Goal: Navigation & Orientation: Find specific page/section

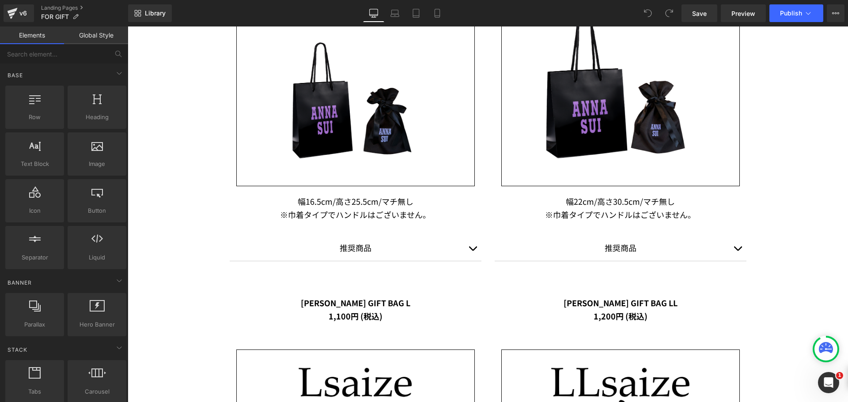
scroll to position [662, 0]
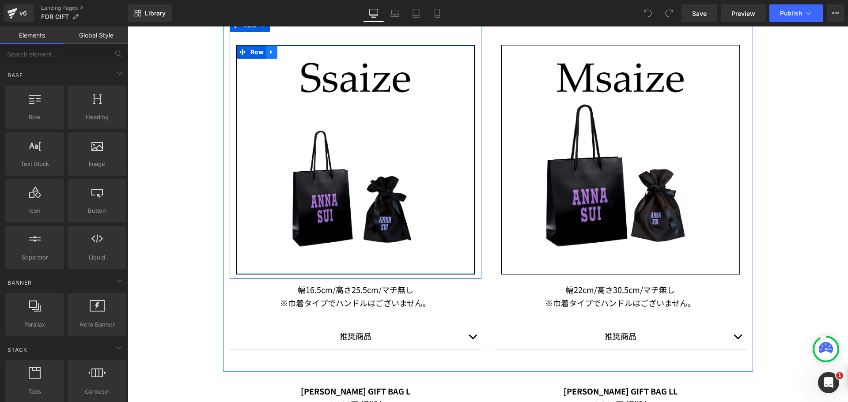
click at [266, 48] on link at bounding box center [271, 52] width 11 height 13
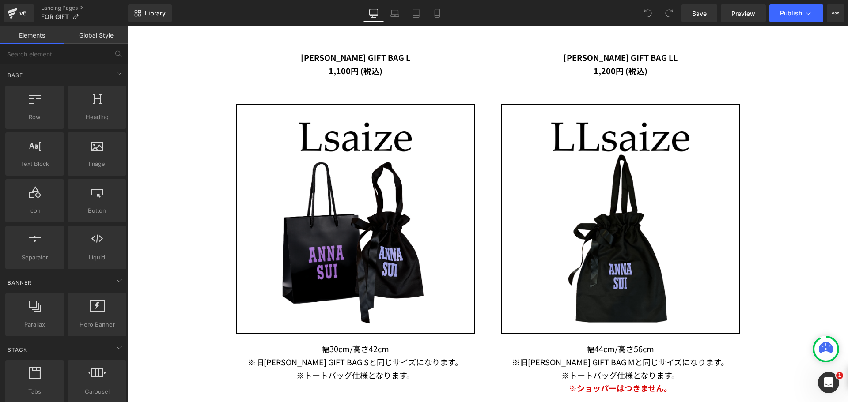
scroll to position [1084, 0]
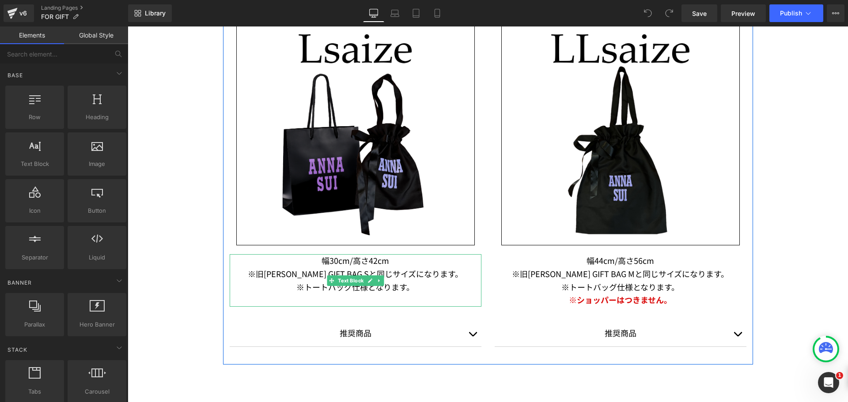
click at [395, 277] on p "※旧[PERSON_NAME] GIFT BAG Sと同じサイズになります。" at bounding box center [356, 274] width 252 height 13
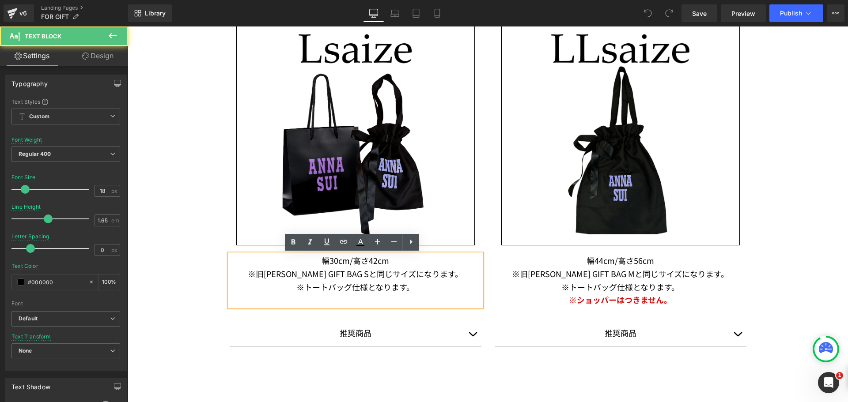
click at [419, 282] on p "※トートバッグ仕様となります。" at bounding box center [356, 287] width 252 height 13
click at [440, 275] on p "※旧[PERSON_NAME] GIFT BAG Sと同じサイズになります。" at bounding box center [356, 274] width 252 height 13
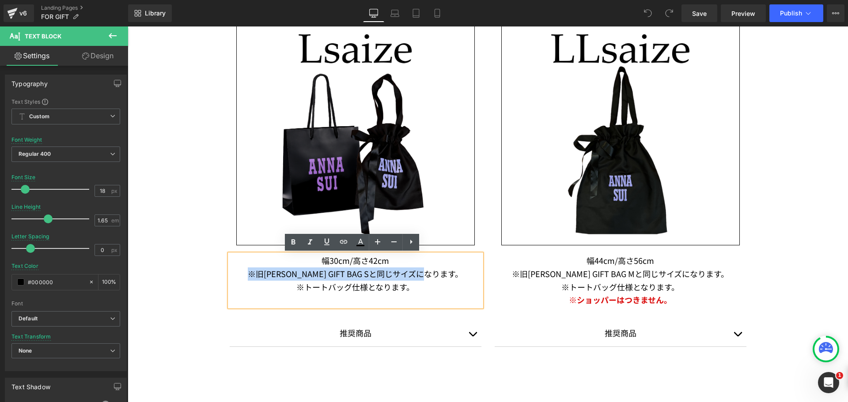
drag, startPoint x: 447, startPoint y: 275, endPoint x: 193, endPoint y: 273, distance: 254.0
click at [193, 273] on div "Image Row Image Row Image 大切な方へのギフトにご利用いただける ギフトバッグを 4サイズ ご用意しております Text Block …" at bounding box center [488, 9] width 721 height 1937
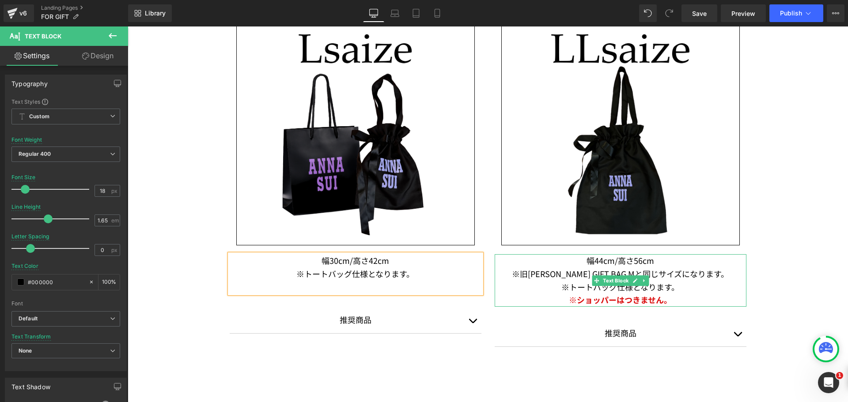
click at [710, 275] on p "※旧[PERSON_NAME] GIFT BAG Mと同じサイズになります。" at bounding box center [621, 274] width 252 height 13
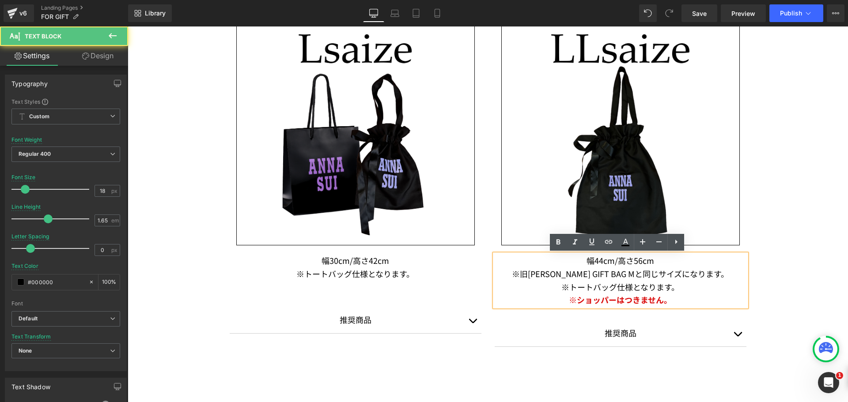
click at [716, 276] on p "※旧[PERSON_NAME] GIFT BAG Mと同じサイズになります。" at bounding box center [621, 274] width 252 height 13
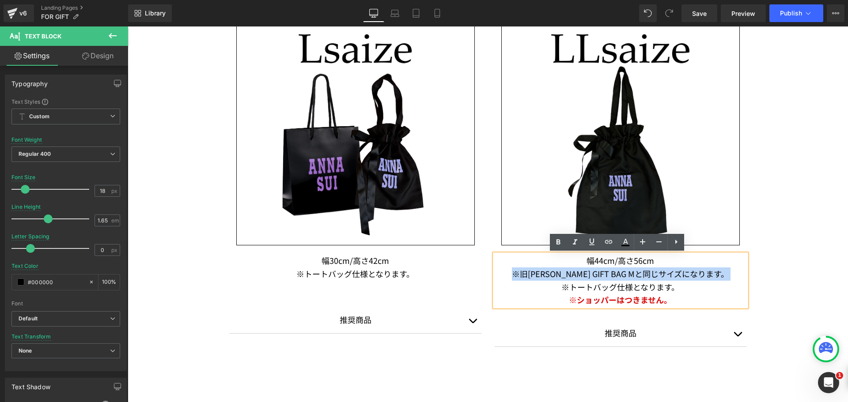
drag, startPoint x: 716, startPoint y: 276, endPoint x: 520, endPoint y: 278, distance: 195.7
click at [520, 278] on p "※旧[PERSON_NAME] GIFT BAG Mと同じサイズになります。" at bounding box center [621, 274] width 252 height 13
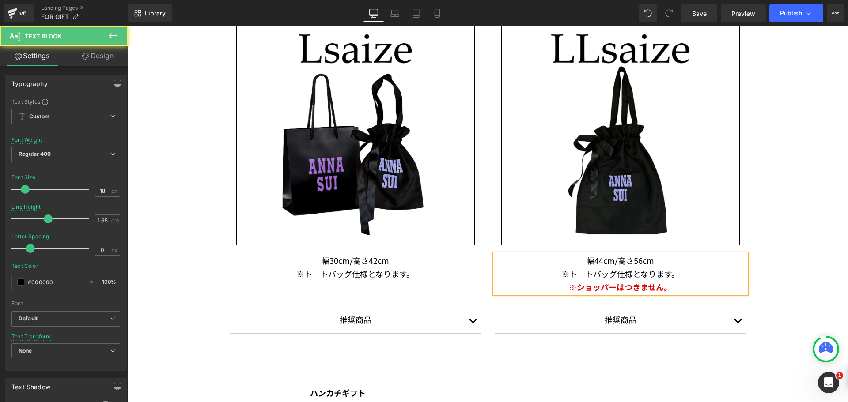
click at [634, 268] on p "※トートバッグ仕様となります。" at bounding box center [621, 274] width 252 height 13
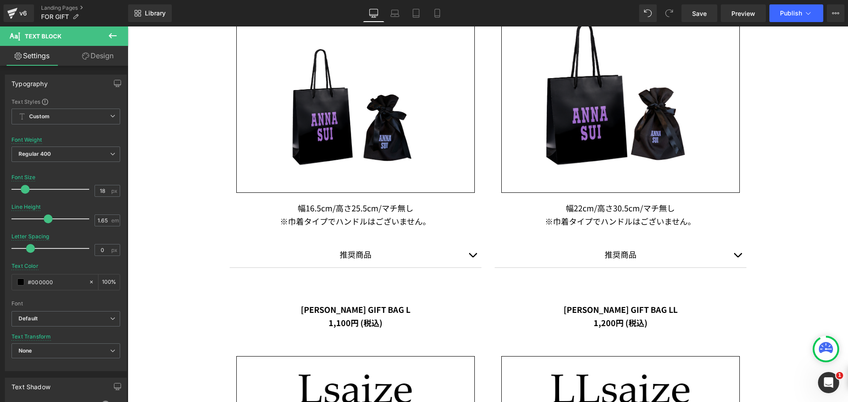
scroll to position [704, 0]
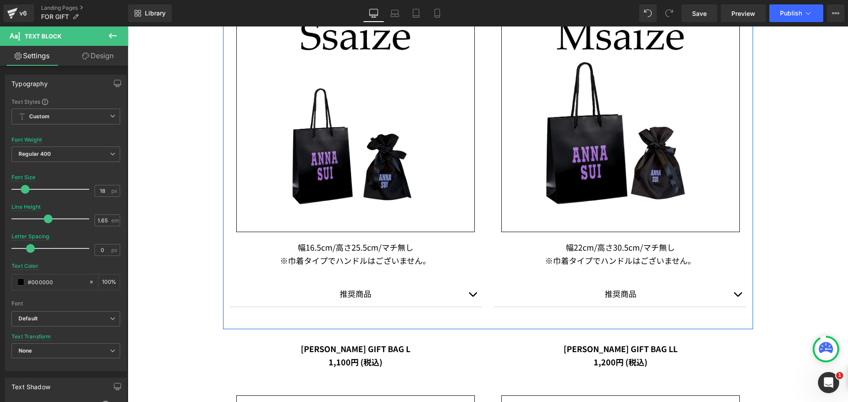
click at [469, 289] on button "button" at bounding box center [473, 294] width 18 height 27
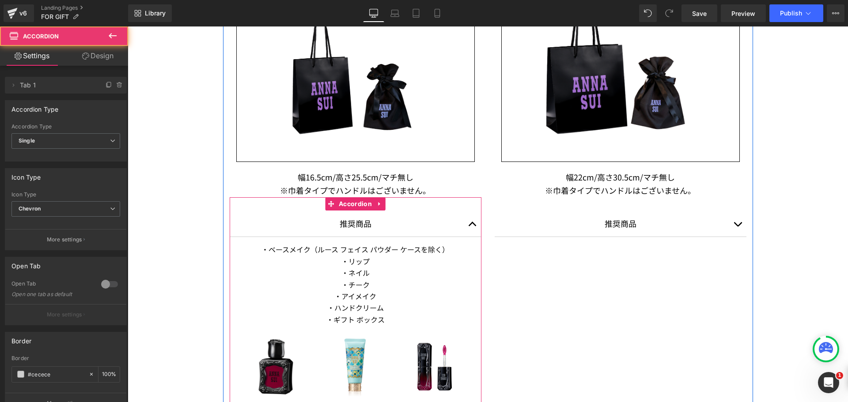
scroll to position [881, 0]
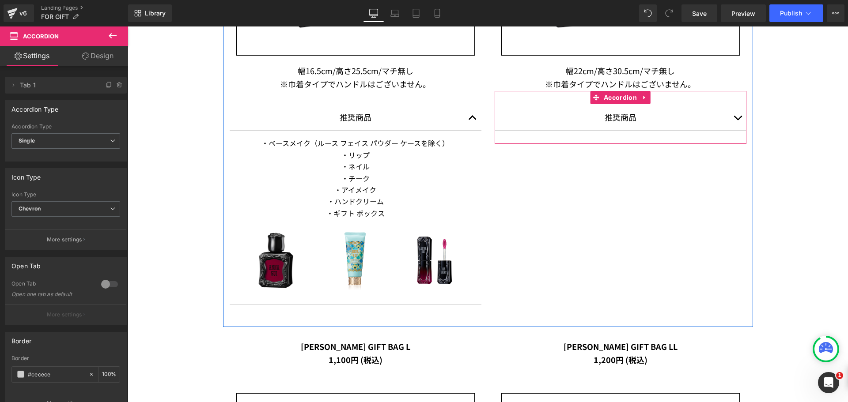
click at [735, 117] on button "button" at bounding box center [738, 117] width 18 height 27
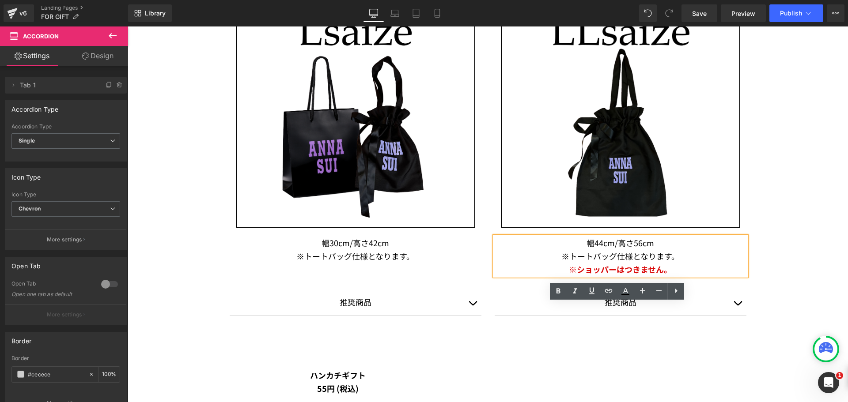
scroll to position [1411, 0]
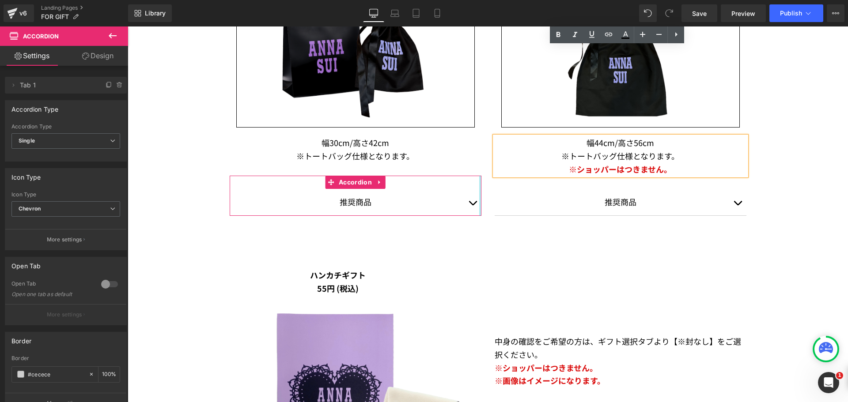
click at [479, 205] on div at bounding box center [480, 196] width 2 height 40
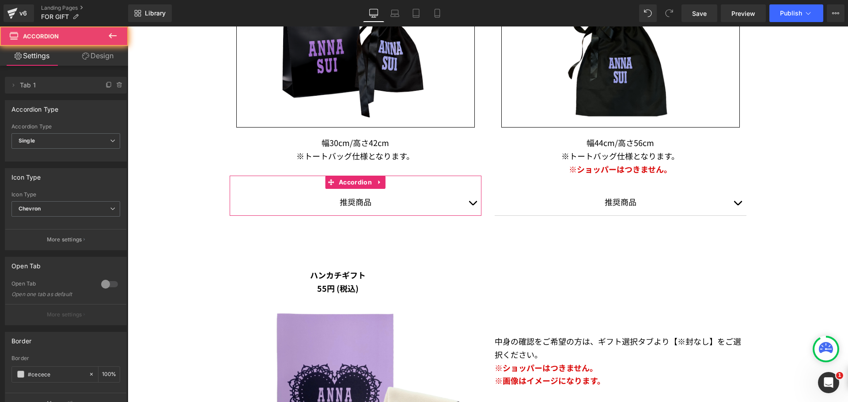
click at [470, 204] on button "button" at bounding box center [473, 202] width 18 height 27
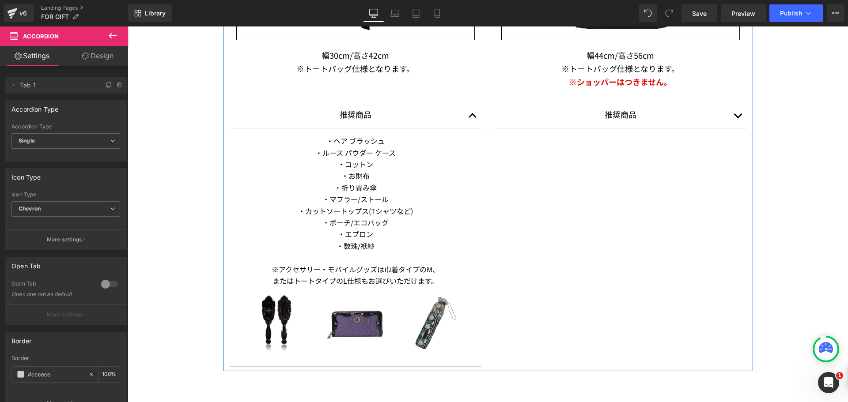
scroll to position [1499, 0]
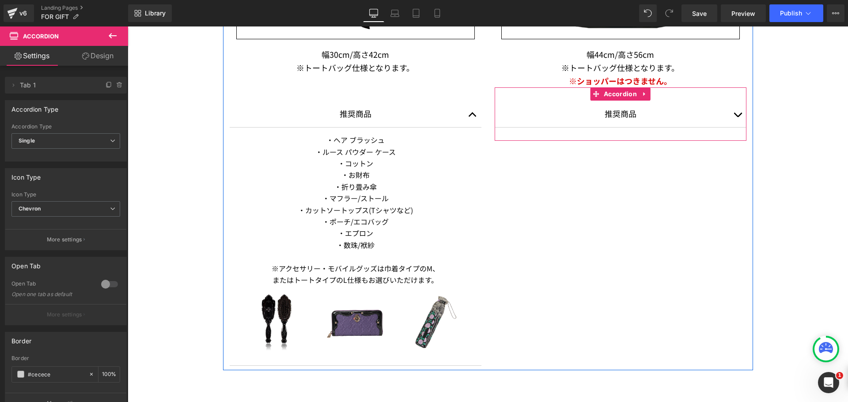
click at [739, 116] on button "button" at bounding box center [738, 114] width 18 height 27
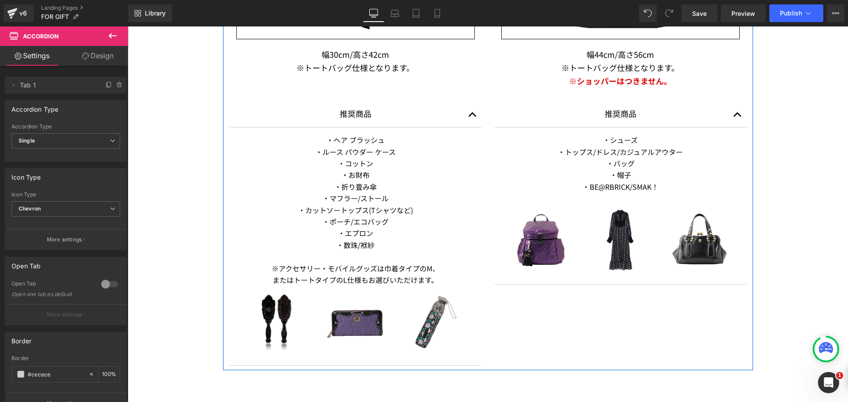
click at [466, 109] on button "button" at bounding box center [473, 114] width 18 height 27
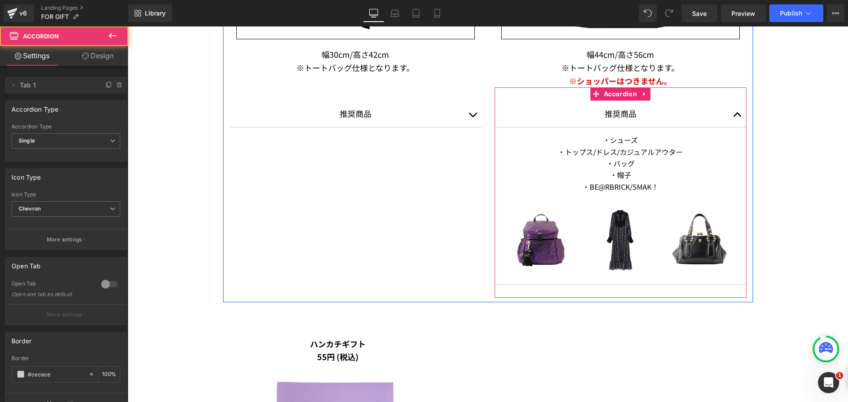
click at [734, 115] on button "button" at bounding box center [738, 114] width 18 height 27
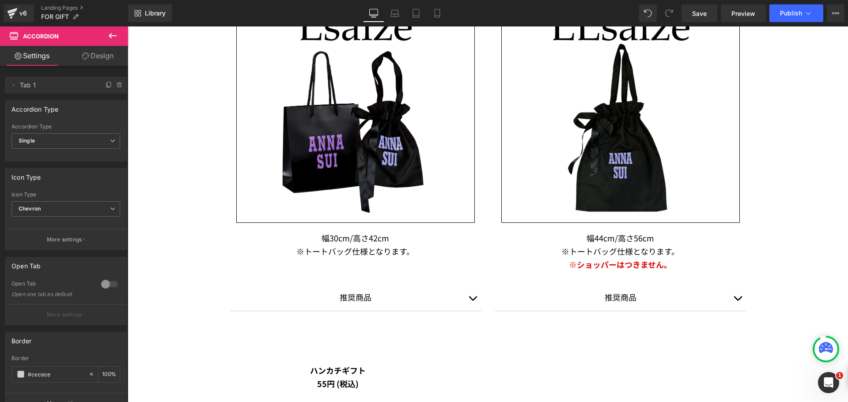
scroll to position [1284, 0]
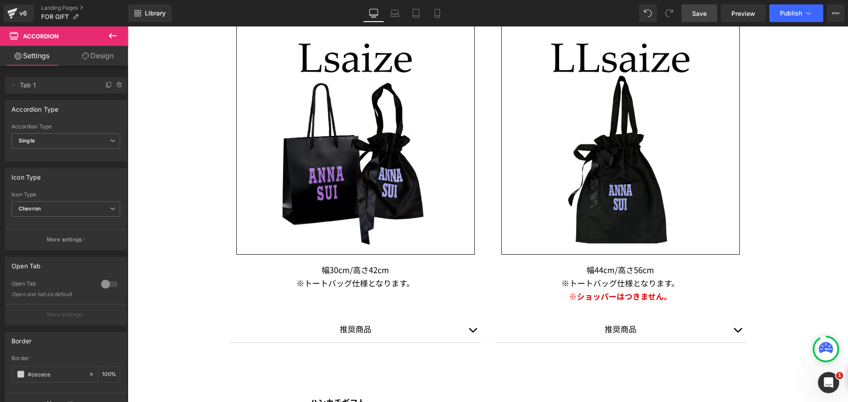
click at [700, 17] on span "Save" at bounding box center [699, 13] width 15 height 9
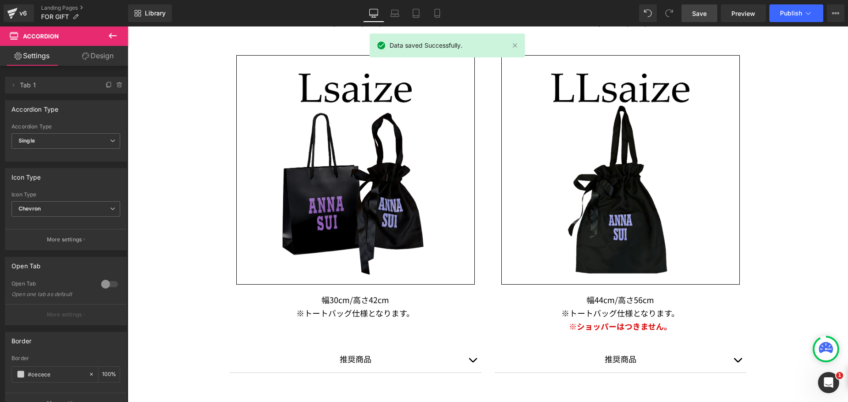
scroll to position [1195, 0]
